Goal: Contribute content: Add original content to the website for others to see

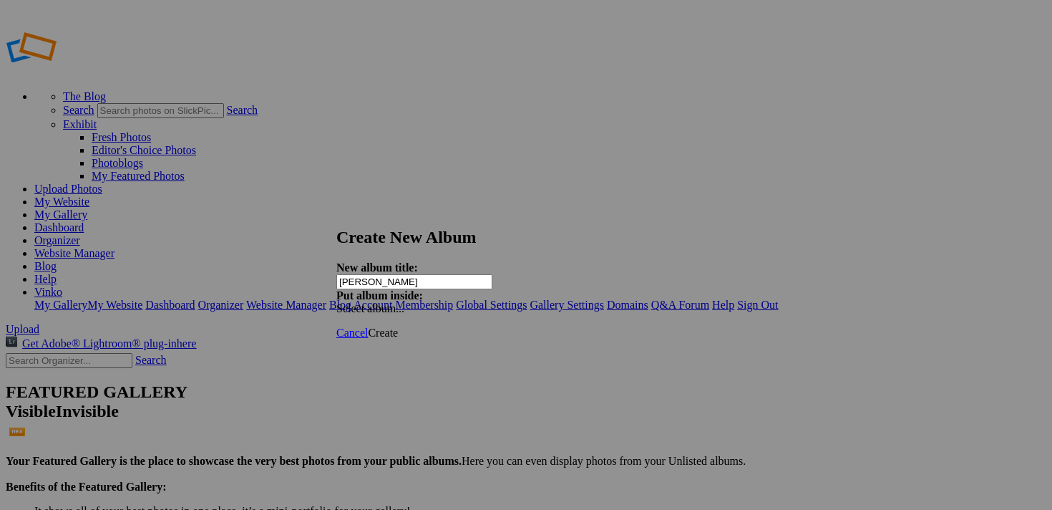
type input "[PERSON_NAME]"
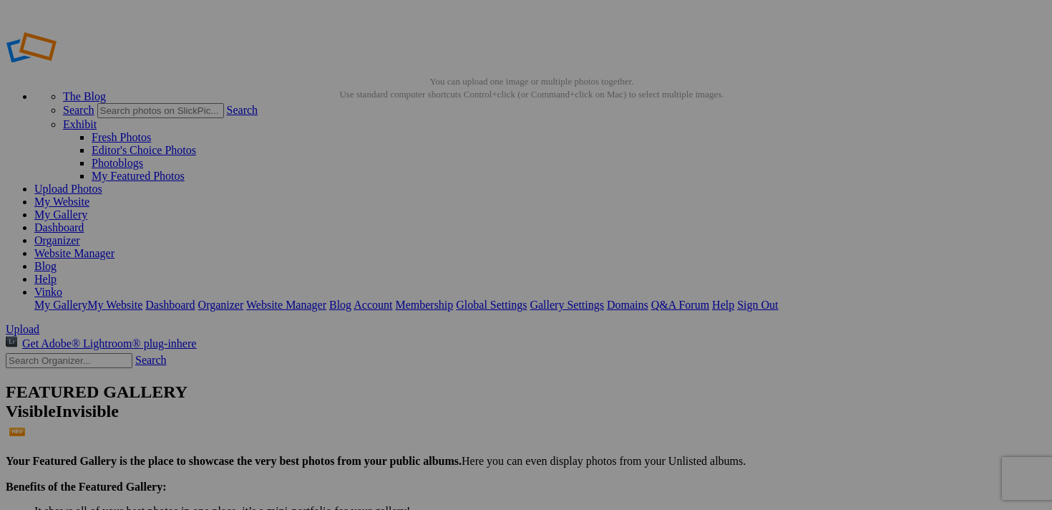
type input "[PERSON_NAME]"
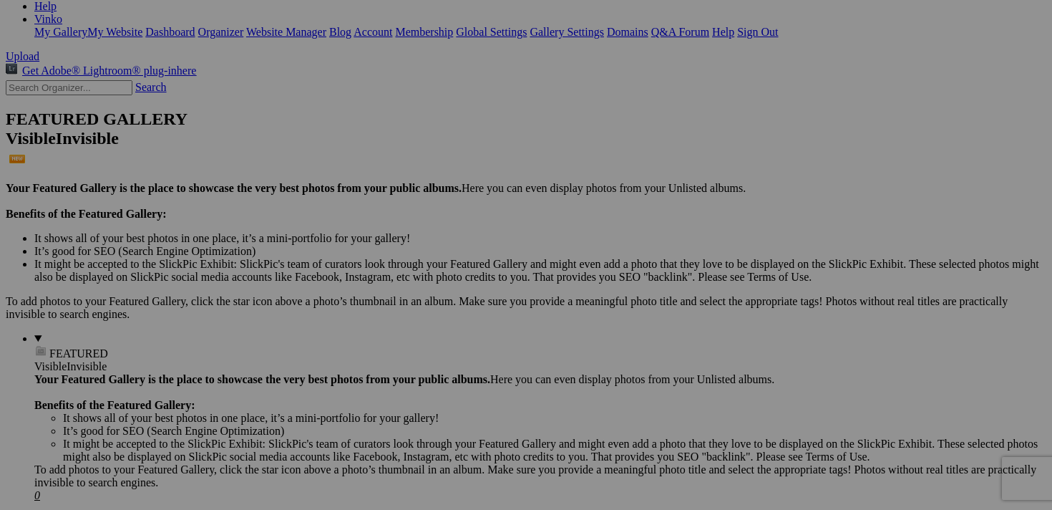
scroll to position [313, 0]
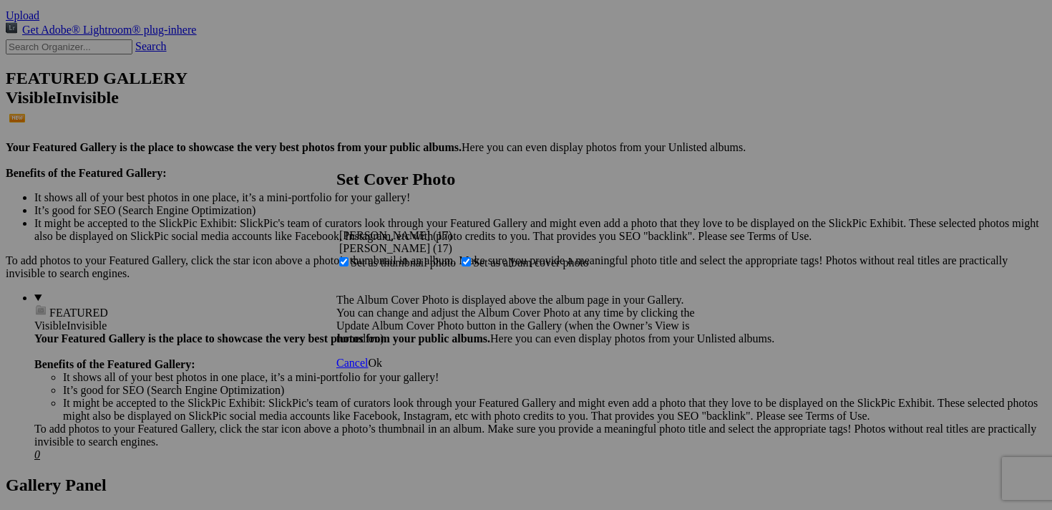
click at [382, 369] on span "Ok" at bounding box center [375, 362] width 14 height 12
